Goal: Task Accomplishment & Management: Manage account settings

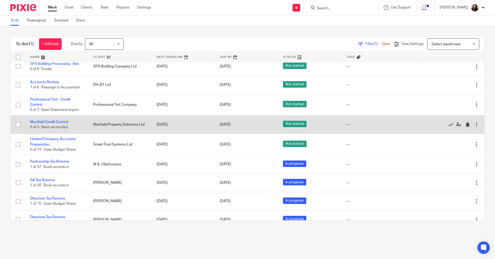
scroll to position [337, 0]
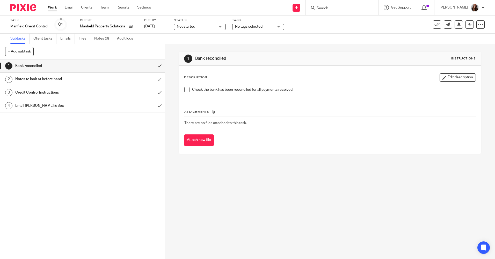
click at [186, 92] on span at bounding box center [186, 89] width 5 height 5
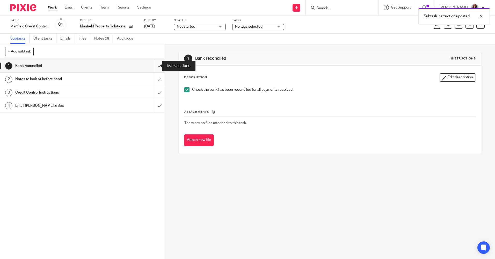
click at [155, 65] on input "submit" at bounding box center [82, 66] width 165 height 13
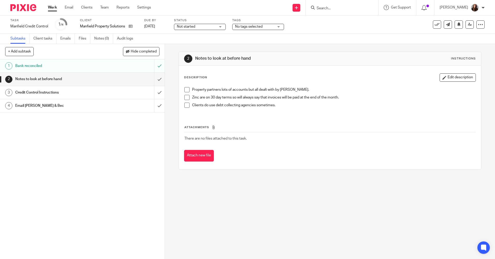
click at [50, 92] on h1 "Credit Control Instructions" at bounding box center [59, 93] width 89 height 8
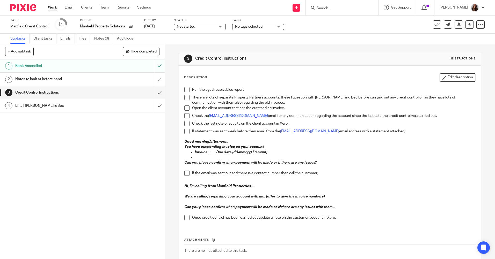
click at [49, 81] on h1 "Notes to look at before hand" at bounding box center [59, 79] width 89 height 8
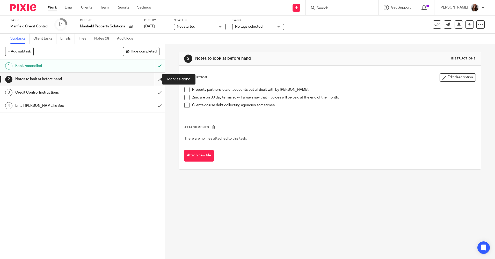
click at [152, 78] on input "submit" at bounding box center [82, 79] width 165 height 13
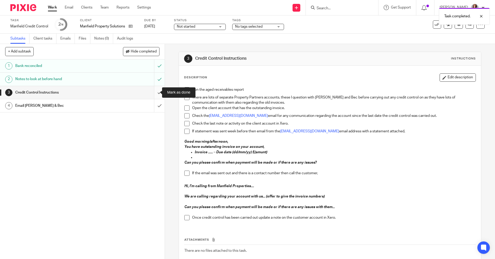
click at [155, 94] on input "submit" at bounding box center [82, 92] width 165 height 13
click at [155, 108] on input "submit" at bounding box center [82, 105] width 165 height 13
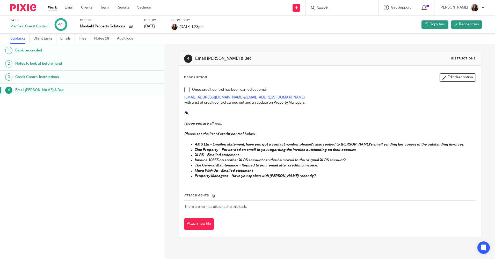
click at [51, 7] on link "Work" at bounding box center [52, 7] width 9 height 5
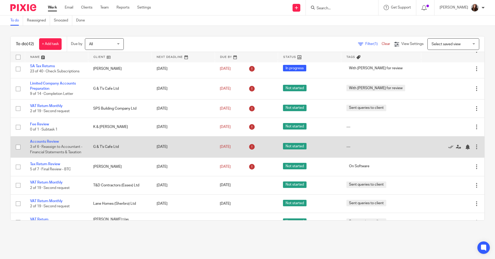
scroll to position [129, 0]
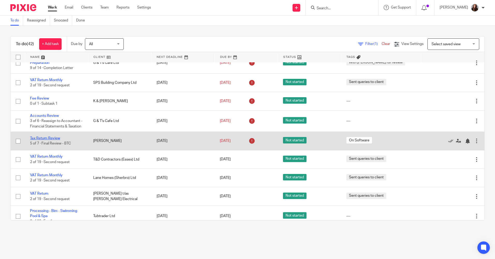
drag, startPoint x: 55, startPoint y: 137, endPoint x: 58, endPoint y: 137, distance: 2.6
click at [55, 137] on link "Tax Return Review" at bounding box center [45, 139] width 30 height 4
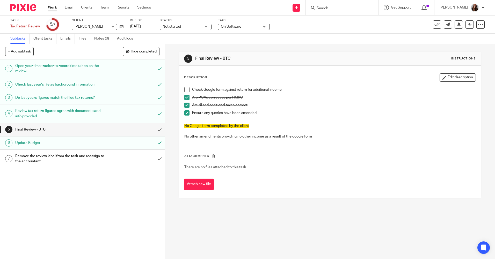
click at [54, 8] on link "Work" at bounding box center [52, 7] width 9 height 5
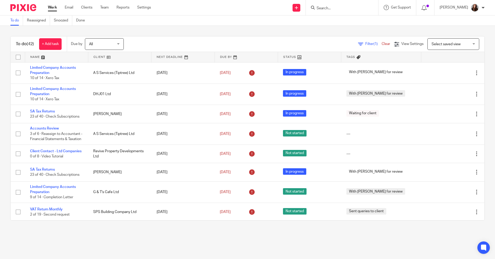
click at [337, 9] on input "Search" at bounding box center [339, 8] width 47 height 5
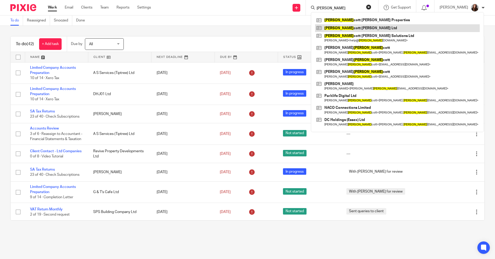
type input "ella"
drag, startPoint x: 333, startPoint y: 9, endPoint x: 302, endPoint y: 9, distance: 31.3
click at [302, 9] on div "Send new email Create task Add client Request signature ella Ella cott Morris P…" at bounding box center [327, 7] width 336 height 15
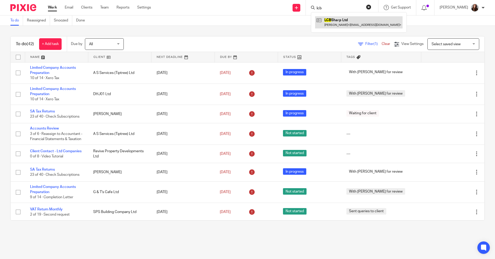
type input "lcb"
click at [345, 23] on link at bounding box center [358, 22] width 87 height 12
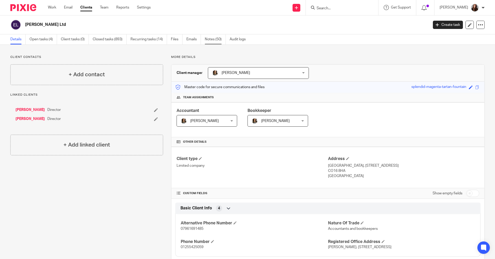
click at [212, 37] on link "Notes (50)" at bounding box center [215, 39] width 21 height 10
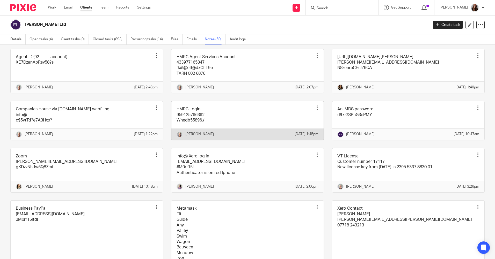
scroll to position [802, 0]
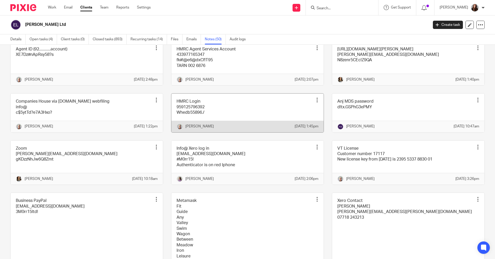
click at [254, 132] on link at bounding box center [247, 113] width 152 height 39
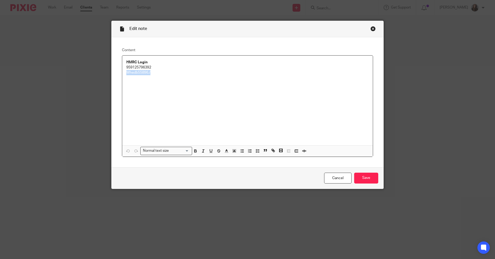
drag, startPoint x: 153, startPoint y: 74, endPoint x: 121, endPoint y: 77, distance: 31.8
click at [122, 77] on div "HMRC Login 959125796392 Whedb55896./" at bounding box center [247, 101] width 251 height 90
copy p "Whedb55896./"
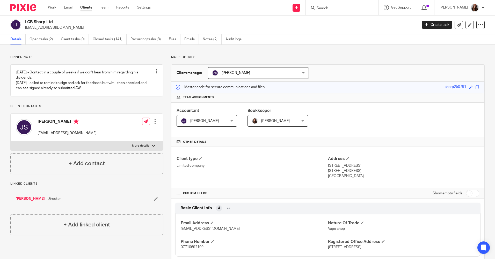
click at [339, 6] on input "Search" at bounding box center [339, 8] width 47 height 5
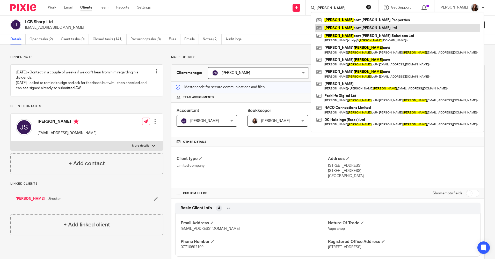
type input "[PERSON_NAME]"
drag, startPoint x: 245, startPoint y: 176, endPoint x: 257, endPoint y: 173, distance: 12.1
click at [245, 176] on div "Client type Limited company" at bounding box center [252, 167] width 151 height 23
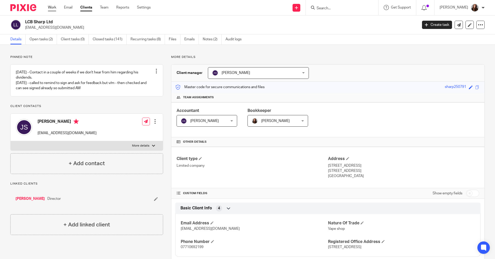
click at [48, 9] on link "Work" at bounding box center [52, 7] width 8 height 5
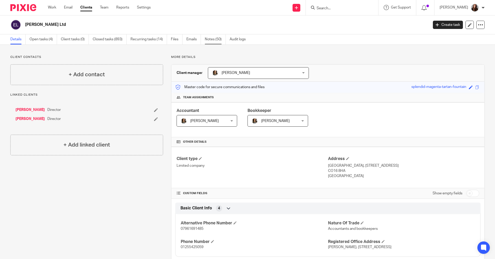
drag, startPoint x: 210, startPoint y: 39, endPoint x: 240, endPoint y: 96, distance: 64.6
click at [210, 38] on link "Notes (50)" at bounding box center [215, 39] width 21 height 10
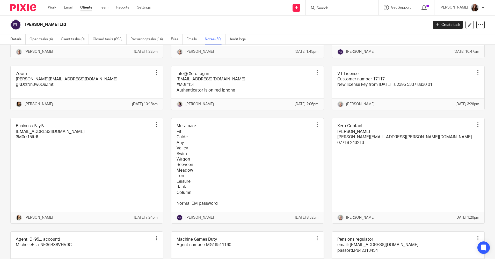
scroll to position [880, 0]
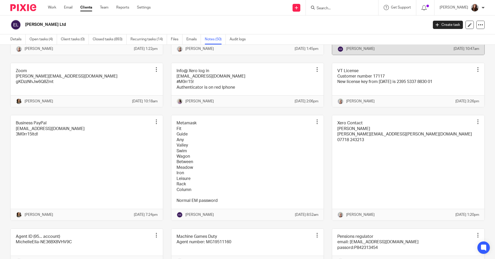
click at [418, 55] on link at bounding box center [408, 35] width 152 height 39
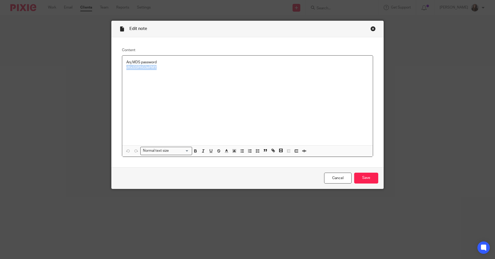
drag, startPoint x: 155, startPoint y: 69, endPoint x: 111, endPoint y: 75, distance: 45.0
click at [112, 75] on div "Content Anj MDS password d!tx.GSPhG3ePMY Normal text size Loading... Remove Edi…" at bounding box center [248, 102] width 272 height 130
copy p "d!tx.GSPhG3ePMY"
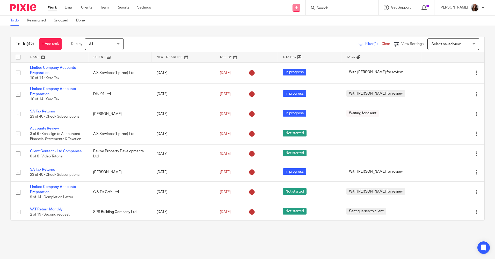
click at [300, 11] on link at bounding box center [297, 8] width 8 height 8
click at [306, 30] on link "Create task" at bounding box center [303, 32] width 36 height 8
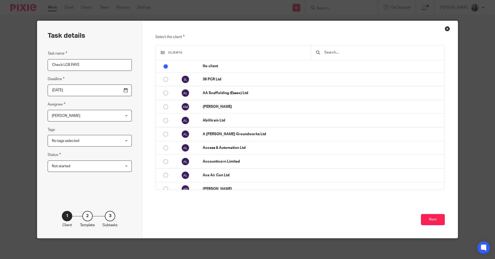
type input "Check LCB PAYE"
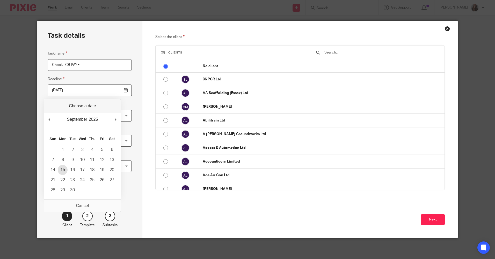
type input "2025-09-15"
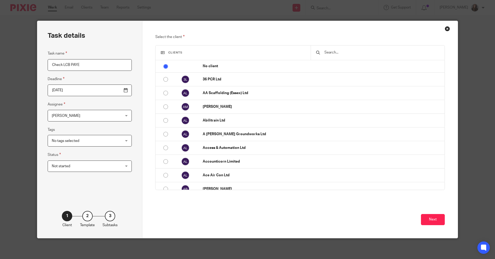
click at [349, 54] on input "text" at bounding box center [381, 53] width 115 height 6
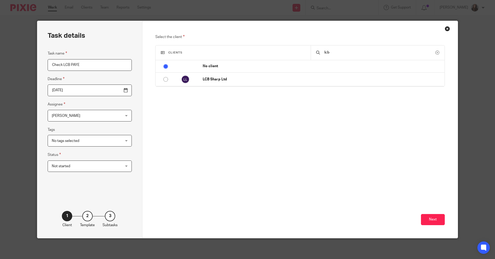
type input "lcb"
click at [163, 78] on input "radio" at bounding box center [166, 80] width 10 height 10
radio input "false"
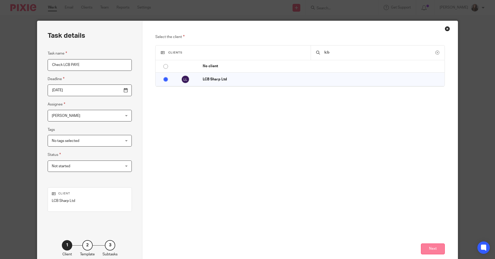
click at [434, 252] on button "Next" at bounding box center [433, 249] width 24 height 11
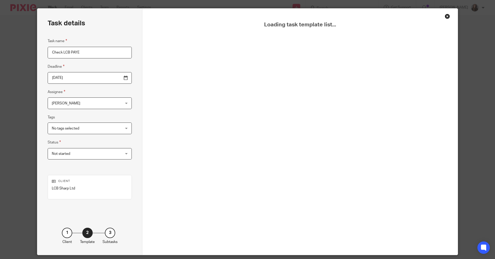
scroll to position [29, 0]
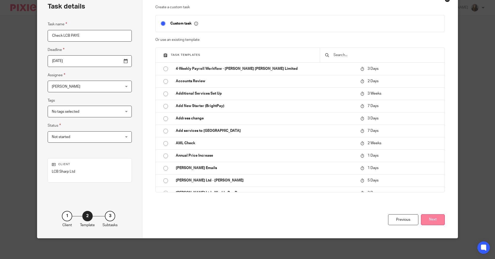
click at [431, 219] on button "Next" at bounding box center [433, 220] width 24 height 11
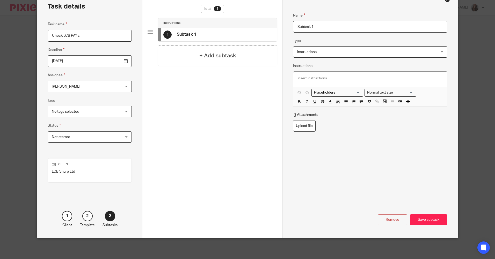
drag, startPoint x: 321, startPoint y: 25, endPoint x: 261, endPoint y: 25, distance: 60.3
click at [261, 25] on div "Task details Task name Check LCB PAYE Deadline 2025-09-15 Assignee Bimala Wyatt…" at bounding box center [247, 115] width 420 height 247
type input "Check Payment"
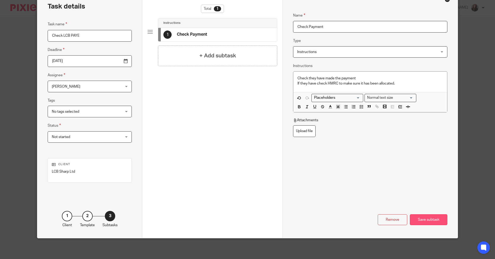
click at [440, 221] on div "Save subtask" at bounding box center [429, 220] width 38 height 11
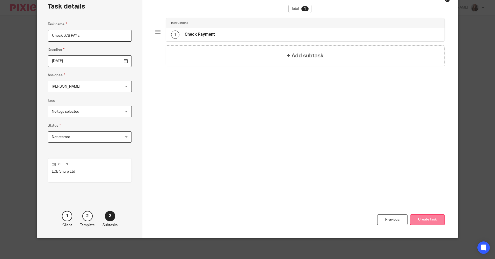
click at [435, 222] on button "Create task" at bounding box center [427, 220] width 35 height 11
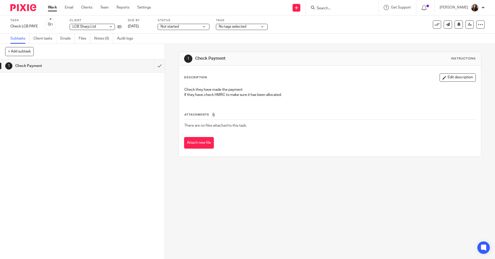
drag, startPoint x: 49, startPoint y: 7, endPoint x: 56, endPoint y: 11, distance: 7.2
click at [49, 7] on link "Work" at bounding box center [52, 7] width 9 height 5
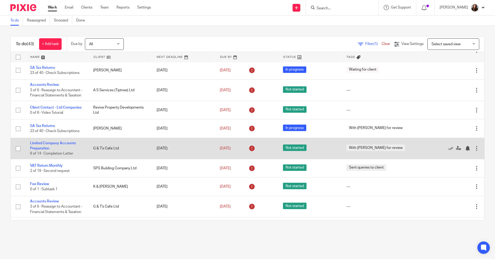
scroll to position [52, 0]
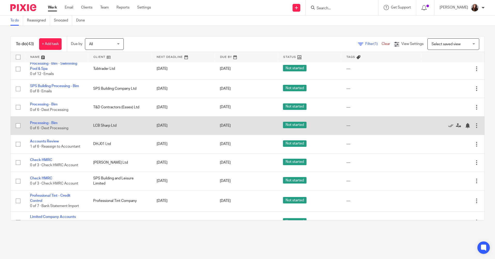
scroll to position [285, 0]
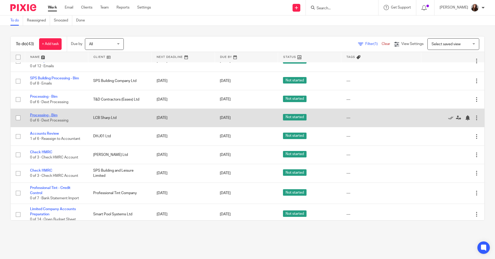
click at [44, 114] on link "Processing - Bim" at bounding box center [43, 116] width 27 height 4
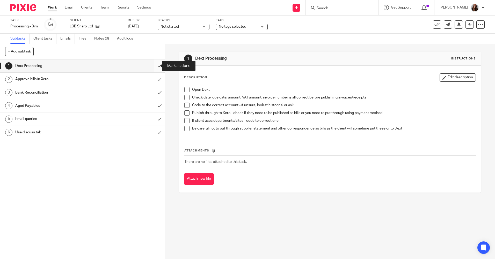
click at [155, 64] on input "submit" at bounding box center [82, 66] width 165 height 13
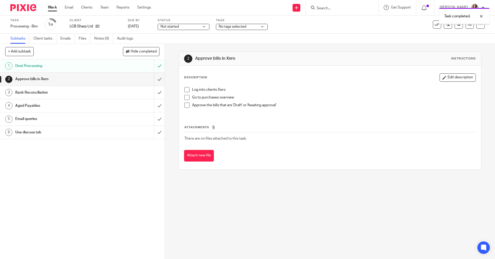
click at [153, 79] on input "submit" at bounding box center [82, 79] width 165 height 13
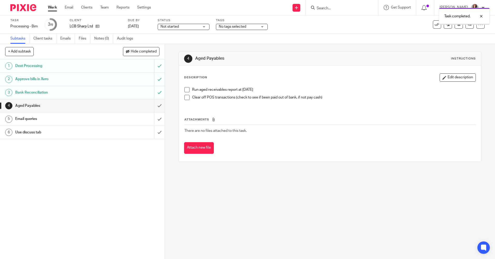
click at [154, 107] on input "submit" at bounding box center [82, 105] width 165 height 13
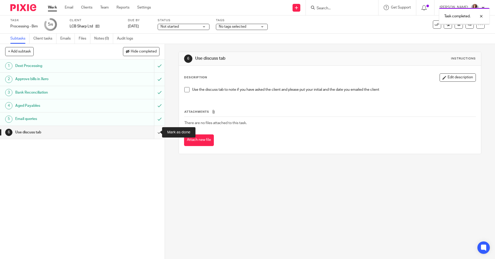
click at [155, 134] on input "submit" at bounding box center [82, 132] width 165 height 13
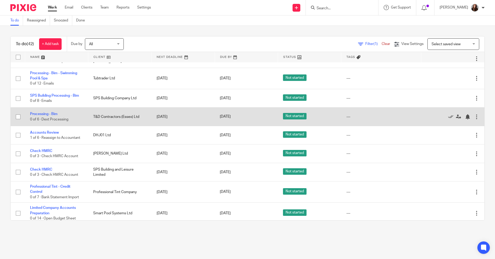
scroll to position [285, 0]
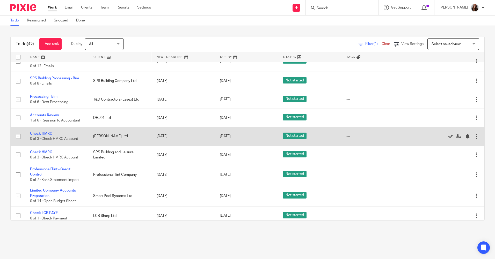
drag, startPoint x: 41, startPoint y: 133, endPoint x: 69, endPoint y: 133, distance: 28.5
click at [41, 133] on link "Check HMRC" at bounding box center [41, 134] width 22 height 4
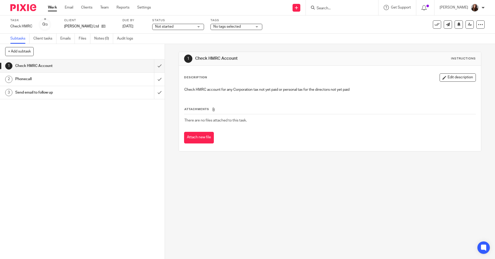
click at [348, 8] on input "Search" at bounding box center [339, 8] width 47 height 5
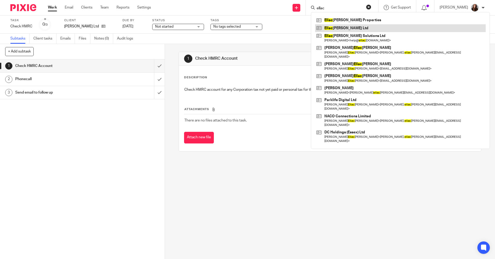
type input "ellac"
click at [122, 159] on div "1 Check HMRC Account 2 Phonecall 3 Send email to follow up" at bounding box center [82, 160] width 165 height 200
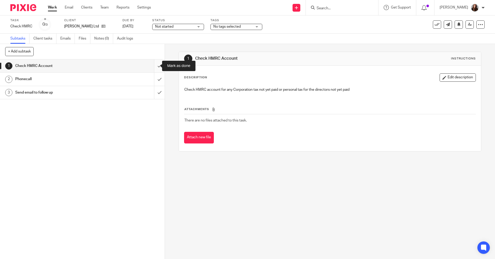
click at [155, 66] on input "submit" at bounding box center [82, 66] width 165 height 13
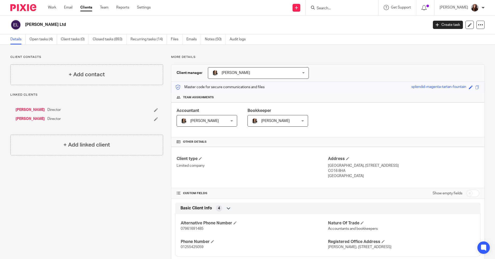
click at [208, 34] on div "Ellacott Morris Ltd Create task Update from Companies House Export data Merge A…" at bounding box center [247, 25] width 495 height 19
click at [209, 37] on link "Notes (50)" at bounding box center [215, 39] width 21 height 10
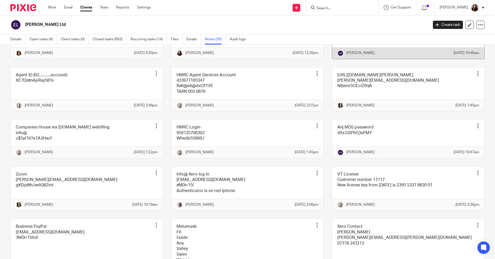
scroll to position [802, 0]
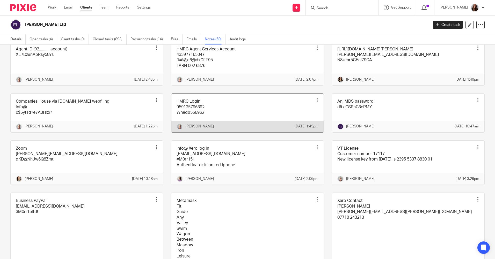
click at [234, 132] on link at bounding box center [247, 113] width 152 height 39
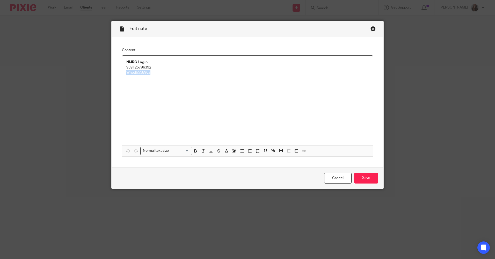
drag, startPoint x: 155, startPoint y: 74, endPoint x: 134, endPoint y: 75, distance: 20.7
click at [109, 74] on div "Edit note Content HMRC Login 959125796392 Whedb55896./ Normal text size Loading…" at bounding box center [247, 129] width 495 height 259
copy p "Whedb55896./"
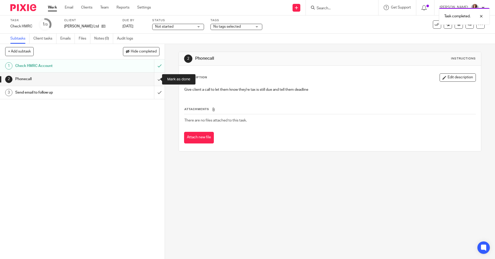
click at [153, 79] on input "submit" at bounding box center [82, 79] width 165 height 13
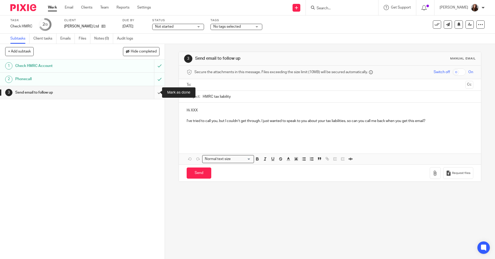
click at [151, 95] on input "submit" at bounding box center [82, 92] width 165 height 13
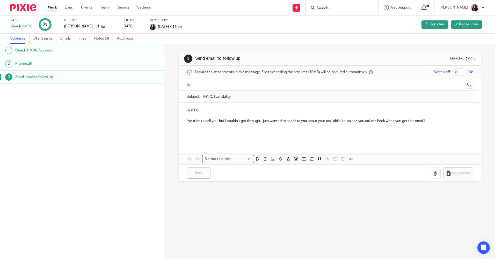
click at [54, 6] on link "Work" at bounding box center [52, 7] width 9 height 5
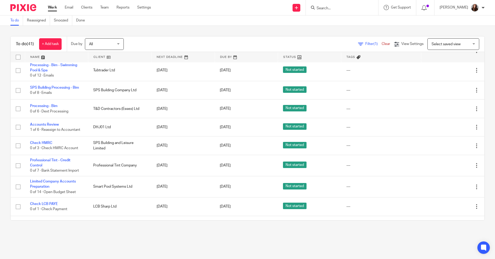
scroll to position [285, 0]
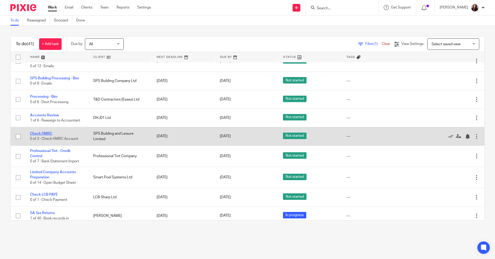
click at [47, 134] on link "Check HMRC" at bounding box center [41, 134] width 22 height 4
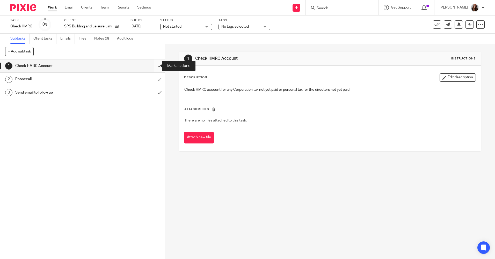
click at [153, 65] on input "submit" at bounding box center [82, 66] width 165 height 13
click at [157, 79] on input "submit" at bounding box center [82, 79] width 165 height 13
click at [153, 67] on input "submit" at bounding box center [82, 66] width 165 height 13
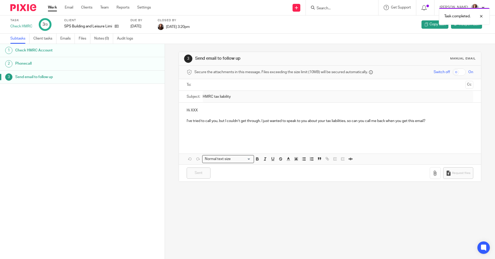
drag, startPoint x: 53, startPoint y: 8, endPoint x: 82, endPoint y: 51, distance: 52.3
click at [53, 8] on link "Work" at bounding box center [52, 7] width 9 height 5
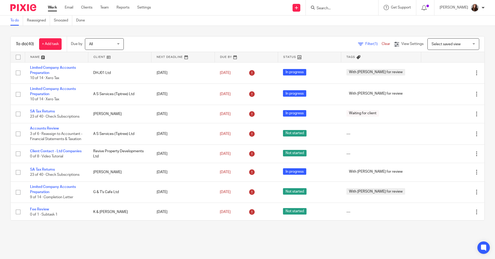
click at [334, 6] on input "Search" at bounding box center [339, 8] width 47 height 5
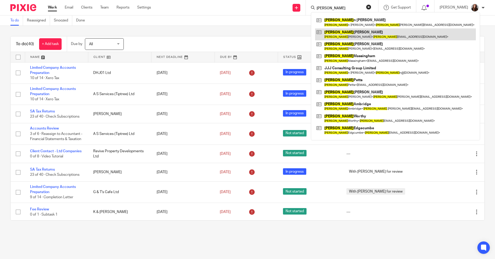
type input "[PERSON_NAME]"
click at [347, 33] on link at bounding box center [395, 34] width 161 height 12
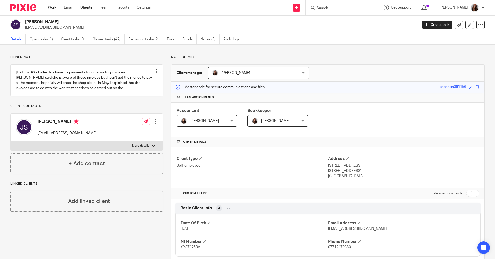
click at [50, 7] on link "Work" at bounding box center [52, 7] width 8 height 5
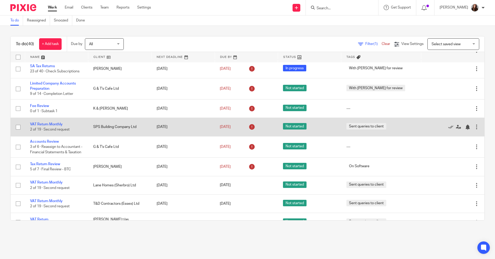
scroll to position [129, 0]
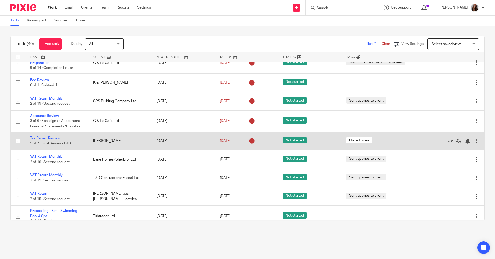
click at [49, 138] on link "Tax Return Review" at bounding box center [45, 139] width 30 height 4
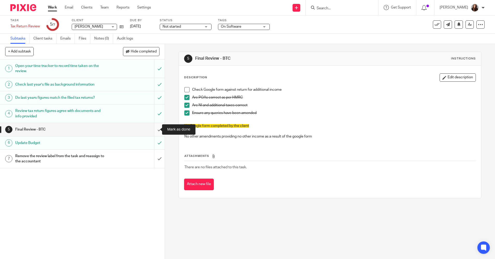
click at [154, 130] on input "submit" at bounding box center [82, 129] width 165 height 13
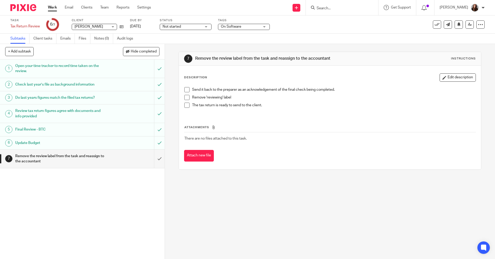
click at [256, 27] on span "On Software" at bounding box center [240, 26] width 39 height 5
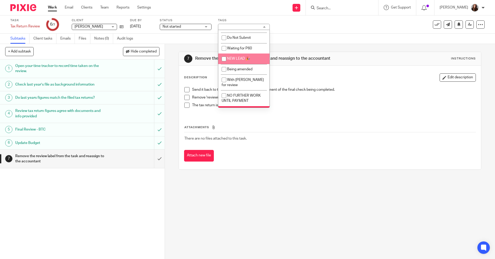
scroll to position [348, 0]
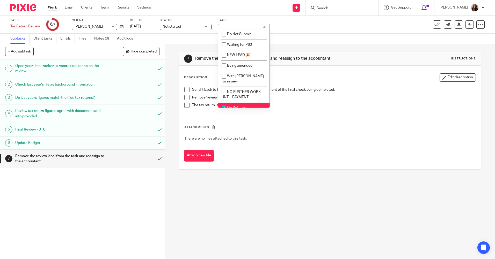
click at [226, 103] on input "checkbox" at bounding box center [224, 108] width 10 height 10
checkbox input "false"
click at [314, 34] on div "Subtasks Client tasks Emails Files Notes (0) Audit logs" at bounding box center [247, 39] width 495 height 10
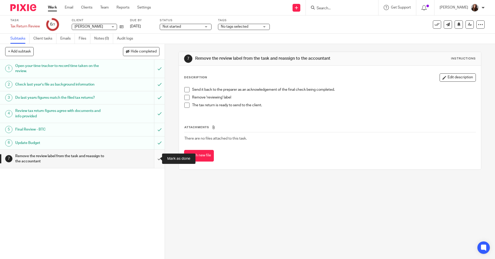
click at [154, 158] on input "submit" at bounding box center [82, 159] width 165 height 18
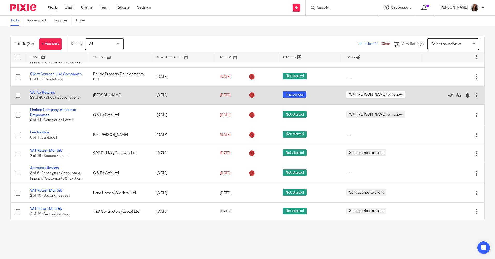
scroll to position [78, 0]
click at [48, 91] on link "SA Tax Returns" at bounding box center [42, 92] width 25 height 4
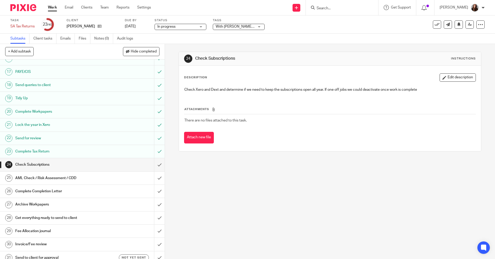
scroll to position [207, 0]
click at [152, 164] on input "submit" at bounding box center [82, 164] width 165 height 13
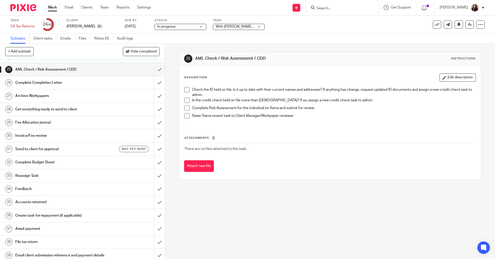
scroll to position [286, 0]
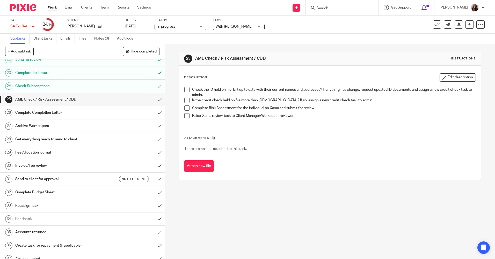
click at [184, 90] on span at bounding box center [186, 89] width 5 height 5
click at [186, 103] on li "Is the credit check held on file more than 2 years old? If so, assign a new cre…" at bounding box center [329, 102] width 291 height 8
click at [184, 100] on span at bounding box center [186, 100] width 5 height 5
click at [186, 108] on span at bounding box center [186, 108] width 5 height 5
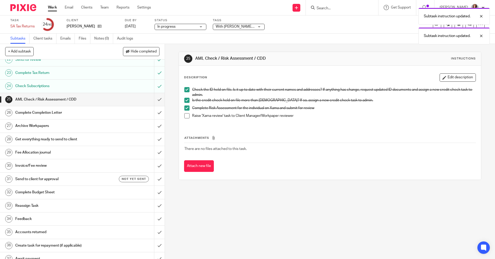
drag, startPoint x: 185, startPoint y: 114, endPoint x: 177, endPoint y: 112, distance: 8.3
click at [185, 114] on span at bounding box center [186, 115] width 5 height 5
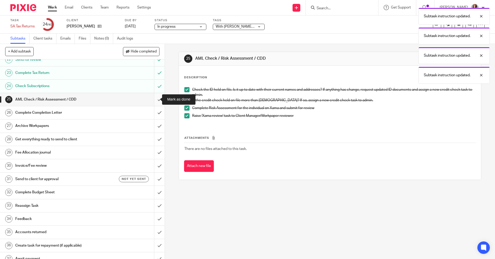
drag, startPoint x: 150, startPoint y: 99, endPoint x: 157, endPoint y: 100, distance: 7.9
click at [151, 99] on input "submit" at bounding box center [82, 99] width 165 height 13
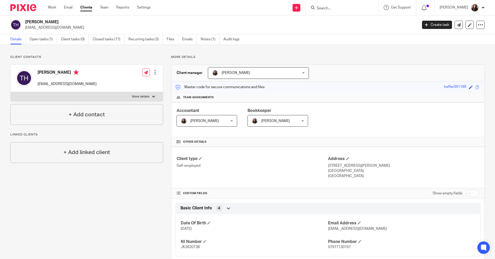
click at [19, 41] on link "Details" at bounding box center [17, 39] width 15 height 10
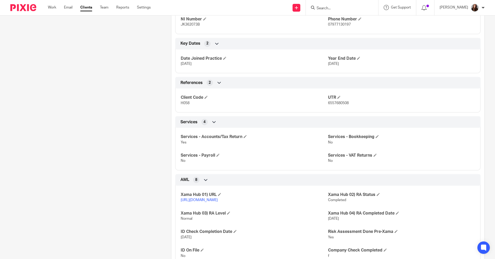
scroll to position [249, 0]
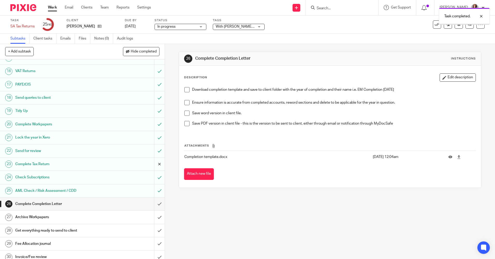
scroll to position [233, 0]
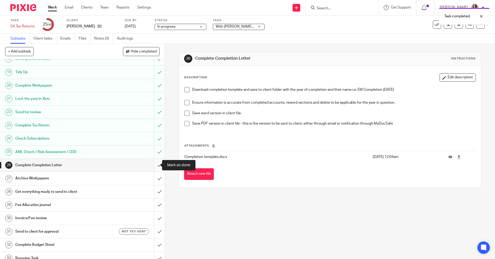
click at [154, 165] on input "submit" at bounding box center [82, 165] width 165 height 13
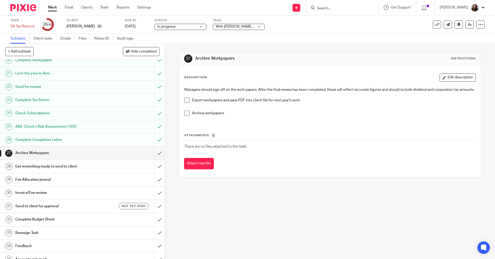
scroll to position [259, 0]
click at [184, 103] on span at bounding box center [186, 100] width 5 height 5
click at [184, 116] on span at bounding box center [186, 113] width 5 height 5
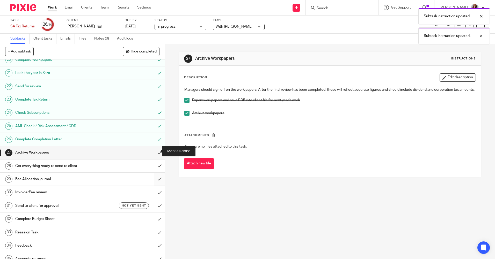
scroll to position [285, 0]
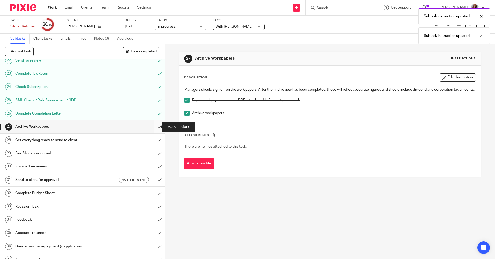
click at [152, 128] on input "submit" at bounding box center [82, 126] width 165 height 13
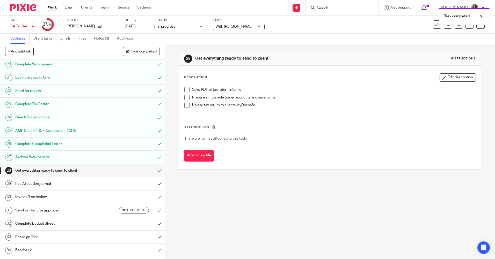
scroll to position [285, 0]
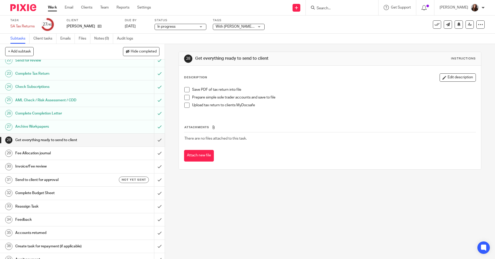
drag, startPoint x: 184, startPoint y: 89, endPoint x: 185, endPoint y: 98, distance: 9.4
click at [184, 89] on span at bounding box center [186, 89] width 5 height 5
click at [185, 101] on li "Prepare simple sole trader accounts and save to file" at bounding box center [329, 99] width 291 height 8
click at [184, 98] on span at bounding box center [186, 97] width 5 height 5
click at [184, 105] on span at bounding box center [186, 105] width 5 height 5
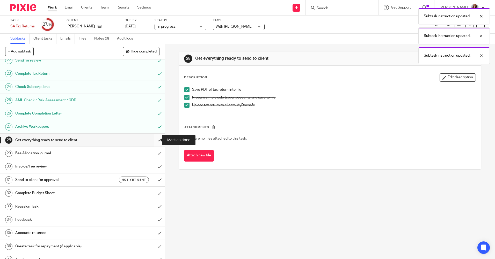
click at [153, 140] on input "submit" at bounding box center [82, 140] width 165 height 13
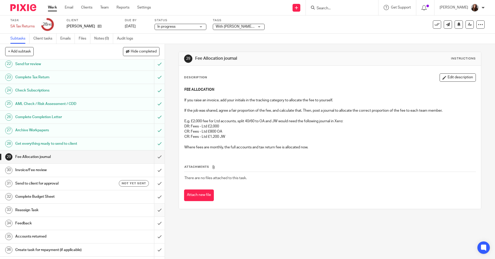
scroll to position [285, 0]
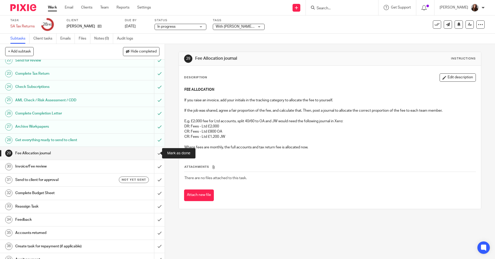
click at [154, 153] on input "submit" at bounding box center [82, 153] width 165 height 13
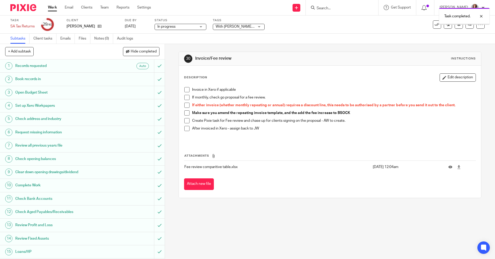
scroll to position [233, 0]
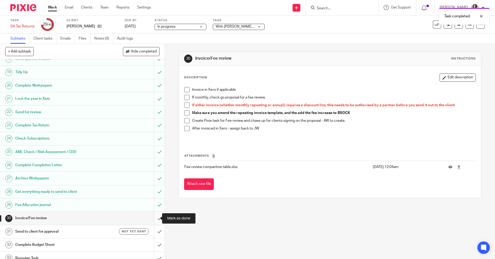
drag, startPoint x: 155, startPoint y: 221, endPoint x: 150, endPoint y: 217, distance: 5.9
click at [154, 221] on input "submit" at bounding box center [82, 218] width 165 height 13
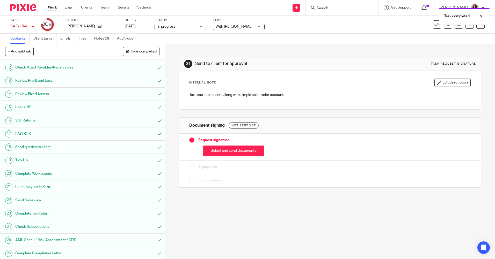
scroll to position [181, 0]
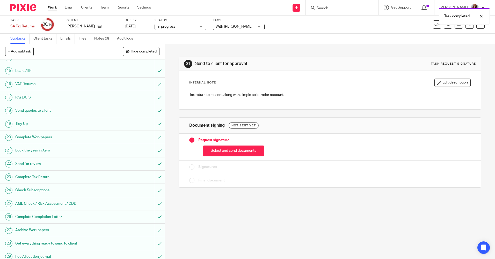
drag, startPoint x: 235, startPoint y: 150, endPoint x: 246, endPoint y: 151, distance: 11.2
click at [235, 150] on button "Select and send documents" at bounding box center [234, 151] width 62 height 11
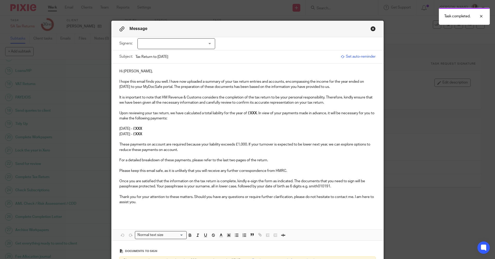
click at [188, 43] on div at bounding box center [176, 43] width 78 height 11
drag, startPoint x: 184, startPoint y: 53, endPoint x: 207, endPoint y: 79, distance: 34.1
click at [185, 53] on li "[PERSON_NAME]" at bounding box center [174, 54] width 77 height 11
checkbox input "true"
click at [207, 77] on p at bounding box center [247, 76] width 256 height 5
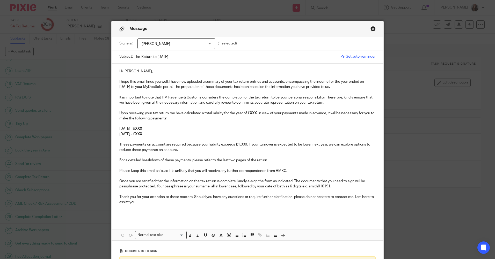
click at [176, 87] on p "I hope this email finds you well. I have now uploaded a summary of your tax ret…" at bounding box center [247, 84] width 256 height 11
click at [190, 127] on p "31st January 2026 - £ XXX" at bounding box center [247, 128] width 256 height 5
click at [257, 115] on p "Upon reviewing your tax return, we have calculated a total liability for the ye…" at bounding box center [247, 116] width 256 height 11
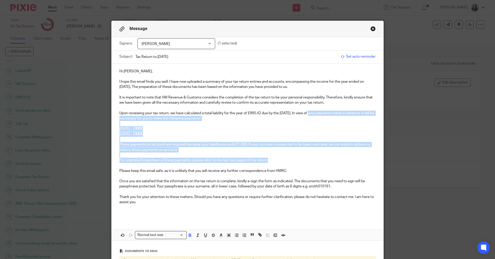
drag, startPoint x: 311, startPoint y: 114, endPoint x: 361, endPoint y: 160, distance: 67.8
click at [361, 160] on div "Hi Thomas, I hope this email finds you well. I have now uploaded a summary of y…" at bounding box center [248, 142] width 272 height 156
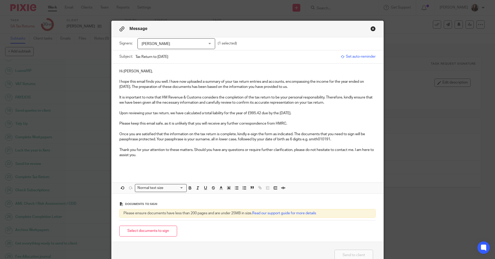
click at [152, 119] on p at bounding box center [247, 118] width 256 height 5
click at [261, 114] on p "Upon reviewing your tax return, we have calculated a total liability for the ye…" at bounding box center [247, 113] width 256 height 5
click at [268, 114] on p "Upon reviewing your tax return, we have calculated a total liability for the ye…" at bounding box center [247, 113] width 256 height 5
click at [345, 116] on p at bounding box center [247, 118] width 256 height 5
click at [134, 169] on div "Hi Thomas, I hope this email finds you well. I have now uploaded a summary of y…" at bounding box center [248, 118] width 272 height 109
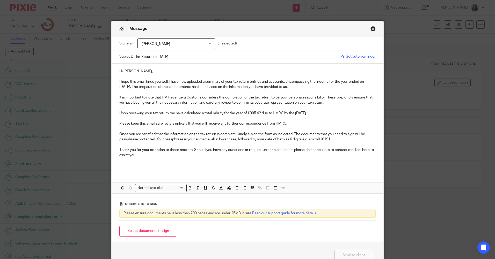
drag, startPoint x: 153, startPoint y: 229, endPoint x: 162, endPoint y: 229, distance: 8.6
click at [153, 229] on button "Select documents to sign" at bounding box center [148, 231] width 58 height 11
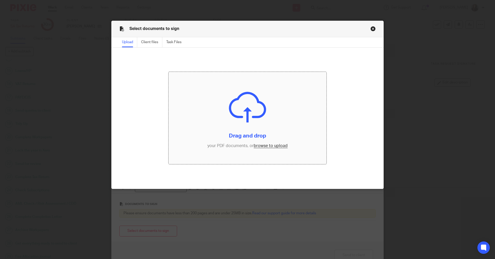
click at [256, 119] on input "file" at bounding box center [248, 118] width 158 height 92
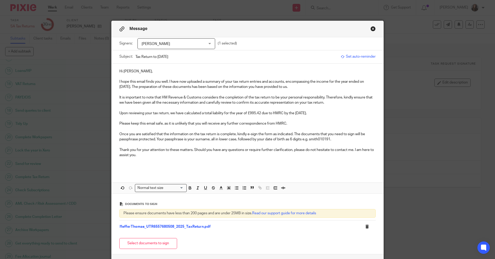
click at [147, 168] on p at bounding box center [247, 165] width 256 height 5
drag, startPoint x: 118, startPoint y: 161, endPoint x: 133, endPoint y: 161, distance: 15.3
click at [119, 161] on p at bounding box center [247, 160] width 256 height 5
click at [135, 71] on p "Hi Thomas," at bounding box center [247, 71] width 256 height 5
click at [133, 169] on div "Hi Tom, I hope this email finds you well. I have now uploaded a summary of your…" at bounding box center [248, 118] width 272 height 109
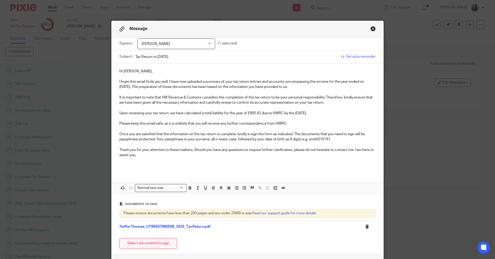
click at [154, 244] on button "Select documents to sign" at bounding box center [148, 243] width 58 height 11
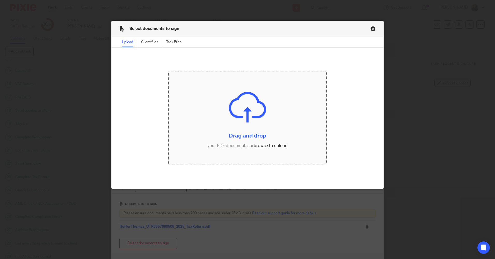
click at [371, 27] on button "Close modal" at bounding box center [372, 28] width 5 height 5
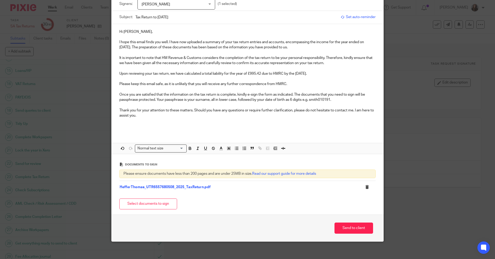
scroll to position [43, 0]
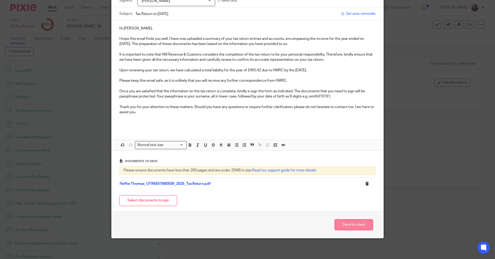
click at [358, 226] on button "Send to client" at bounding box center [353, 225] width 39 height 11
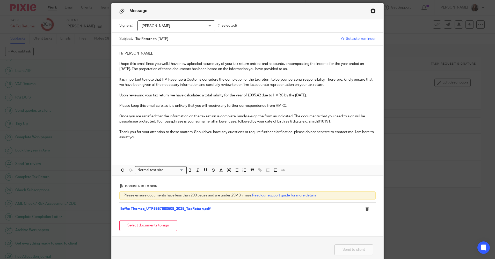
scroll to position [26, 0]
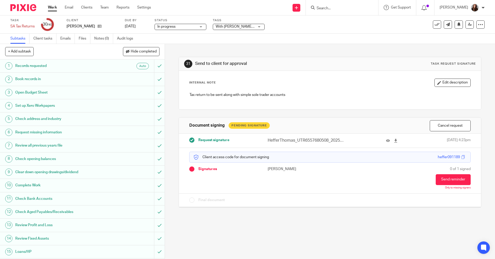
click at [259, 26] on div "With [PERSON_NAME] for review" at bounding box center [239, 27] width 52 height 6
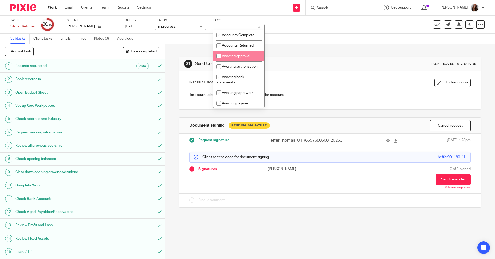
click at [219, 56] on input "checkbox" at bounding box center [219, 56] width 10 height 10
checkbox input "true"
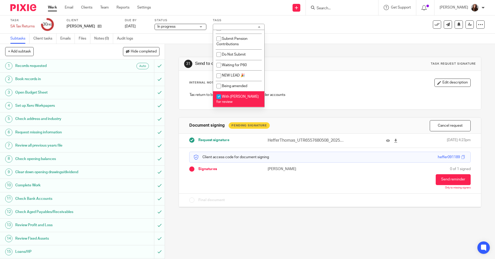
scroll to position [337, 0]
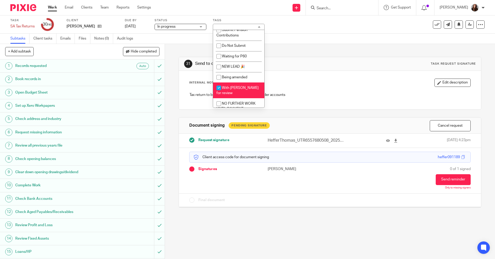
drag, startPoint x: 218, startPoint y: 90, endPoint x: 225, endPoint y: 86, distance: 8.0
click at [218, 89] on input "checkbox" at bounding box center [219, 88] width 10 height 10
checkbox input "false"
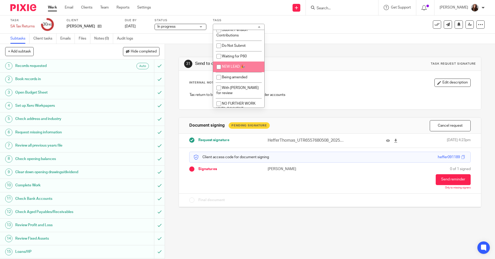
click at [299, 52] on div "31 Send to client for approval Task request signature Internal Note Edit descri…" at bounding box center [330, 128] width 302 height 169
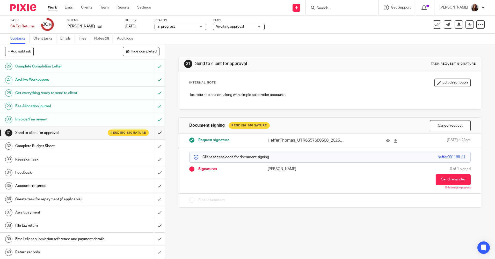
scroll to position [337, 0]
click at [103, 142] on div "Complete Budget Sheet" at bounding box center [82, 146] width 134 height 8
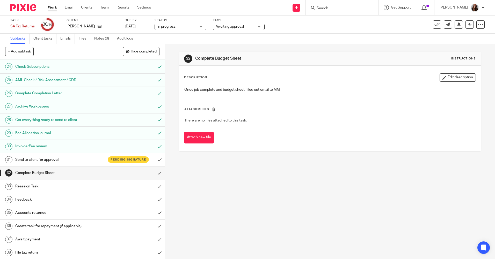
scroll to position [337, 0]
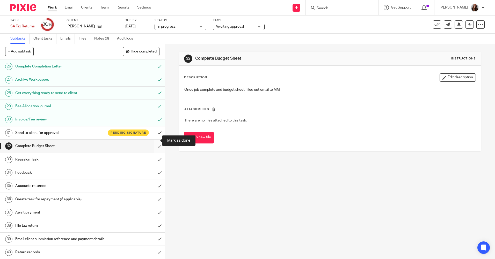
click at [153, 140] on input "submit" at bounding box center [82, 146] width 165 height 13
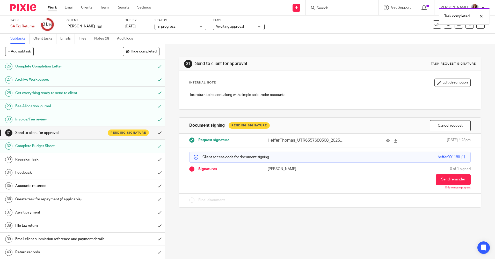
scroll to position [337, 0]
click at [33, 169] on h1 "Feedback" at bounding box center [59, 173] width 89 height 8
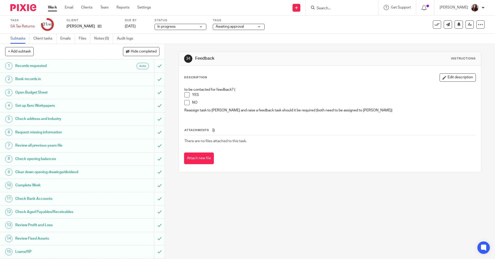
click at [185, 95] on span at bounding box center [186, 94] width 5 height 5
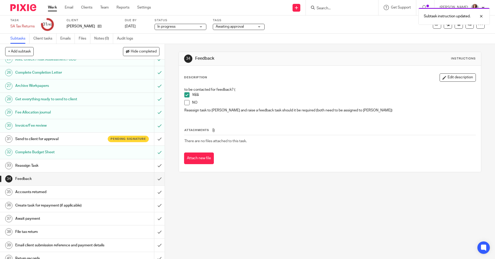
scroll to position [337, 0]
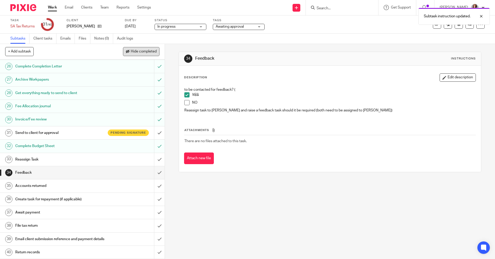
click at [140, 51] on span "Hide completed" at bounding box center [144, 52] width 26 height 4
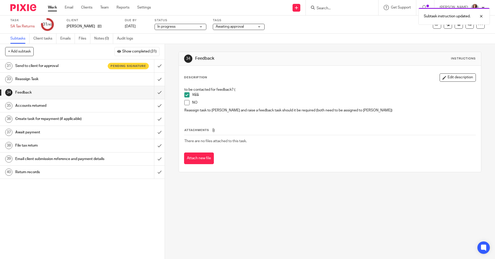
scroll to position [0, 0]
click at [57, 79] on h1 "Reassign Task" at bounding box center [59, 79] width 89 height 8
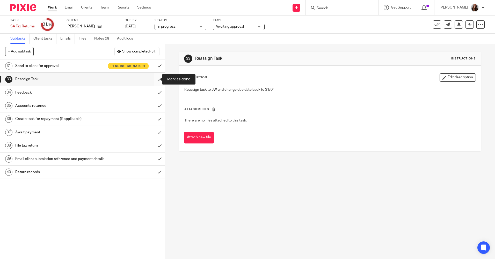
click at [153, 78] on input "submit" at bounding box center [82, 79] width 165 height 13
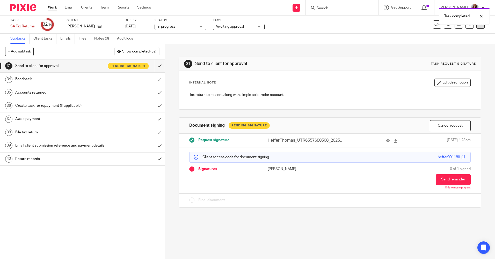
click at [478, 26] on icon at bounding box center [480, 24] width 5 height 5
click at [467, 44] on link "Advanced task editor" at bounding box center [460, 45] width 34 height 4
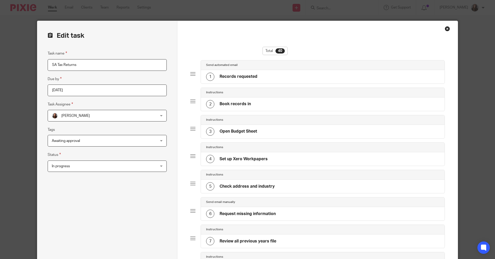
click at [127, 93] on input "[DATE]" at bounding box center [107, 91] width 119 height 12
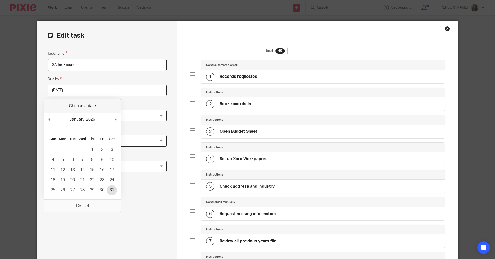
type input "2026-01-31"
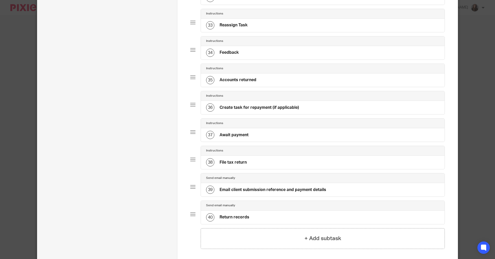
scroll to position [978, 0]
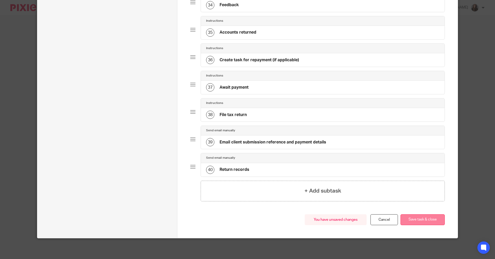
click at [428, 221] on button "Save task & close" at bounding box center [422, 220] width 44 height 11
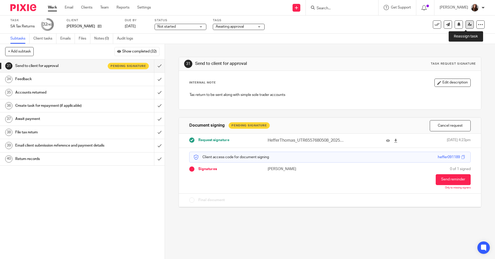
click at [468, 26] on icon at bounding box center [470, 25] width 4 height 4
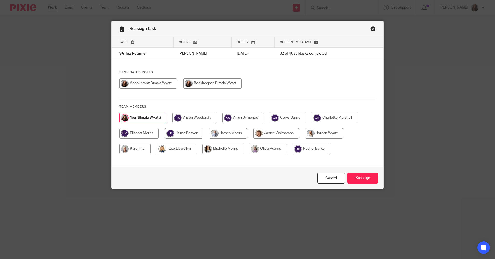
click at [334, 131] on input "radio" at bounding box center [324, 133] width 38 height 10
radio input "true"
click at [360, 181] on input "Reassign" at bounding box center [362, 178] width 31 height 11
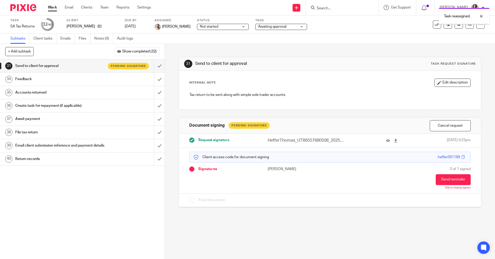
click at [50, 8] on link "Work" at bounding box center [52, 7] width 9 height 5
